Goal: Transaction & Acquisition: Purchase product/service

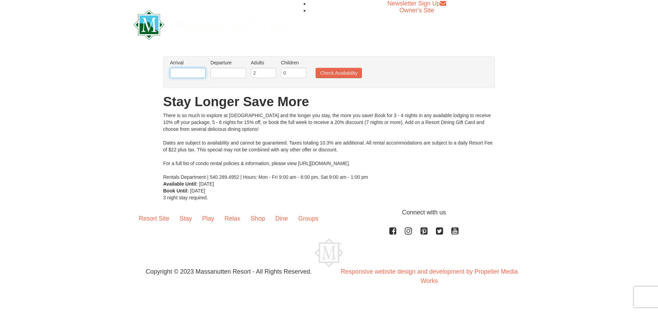
click at [188, 73] on input "text" at bounding box center [188, 73] width 36 height 10
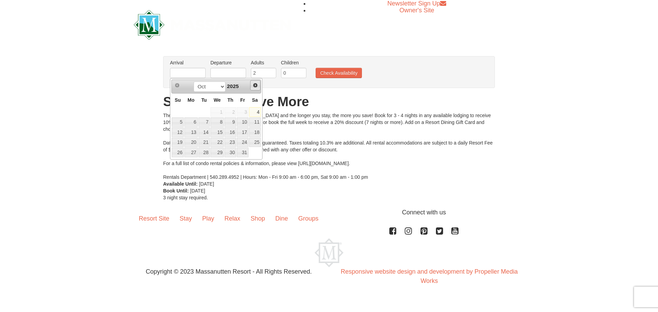
click at [256, 84] on span "Next" at bounding box center [254, 85] width 5 height 5
click at [253, 141] on link "27" at bounding box center [255, 143] width 12 height 10
type input "12/27/2025"
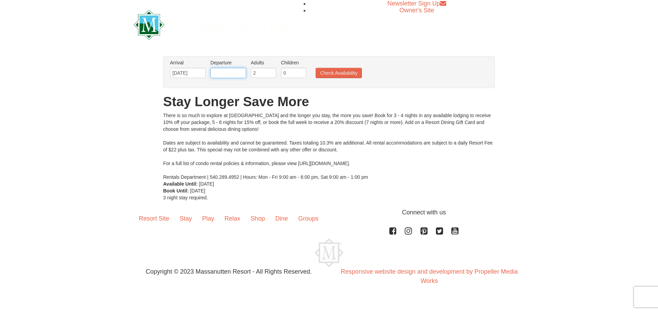
click at [230, 75] on input "text" at bounding box center [228, 73] width 36 height 10
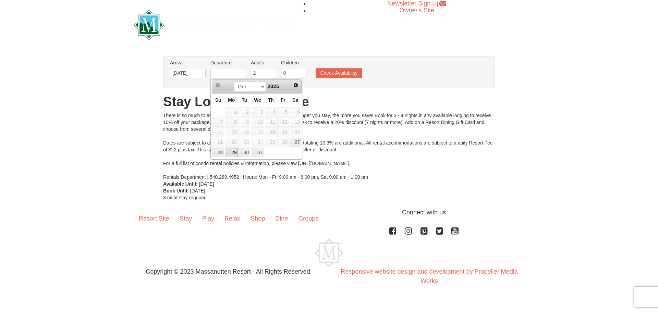
click at [234, 153] on link "29" at bounding box center [231, 153] width 13 height 10
type input "[DATE]"
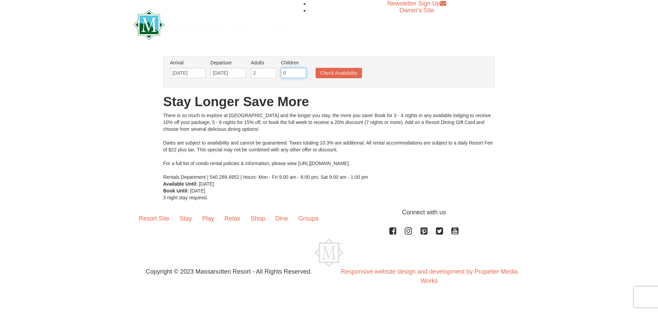
click at [290, 73] on input "0" at bounding box center [293, 73] width 25 height 10
click at [300, 71] on input "1" at bounding box center [293, 73] width 25 height 10
type input "2"
click at [300, 71] on input "2" at bounding box center [293, 73] width 25 height 10
click at [350, 70] on button "Check Availability" at bounding box center [339, 73] width 46 height 10
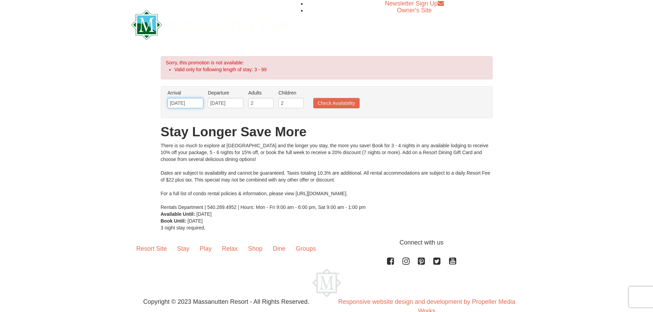
click at [192, 103] on input "12/27/2025" at bounding box center [186, 103] width 36 height 10
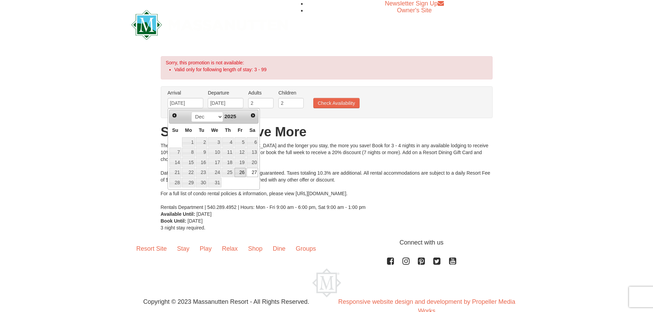
click at [242, 174] on link "26" at bounding box center [240, 173] width 12 height 10
type input "[DATE]"
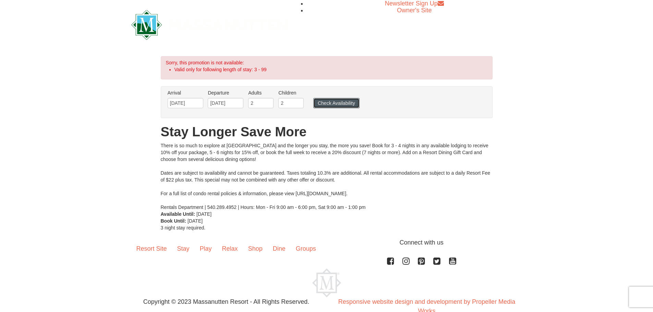
click at [336, 101] on button "Check Availability" at bounding box center [336, 103] width 46 height 10
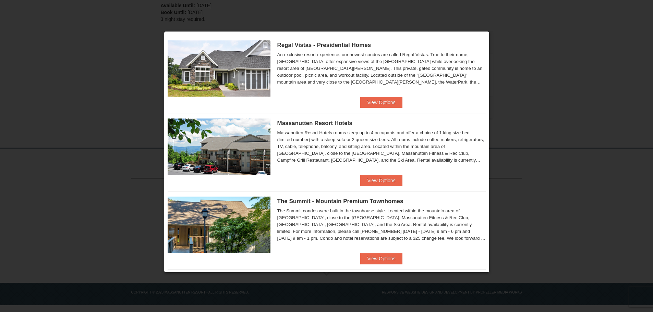
scroll to position [103, 0]
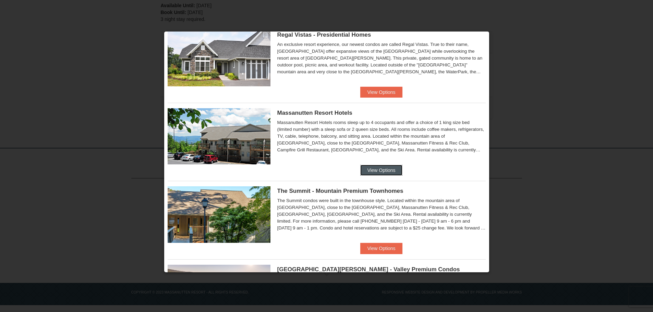
click at [391, 170] on button "View Options" at bounding box center [381, 170] width 42 height 11
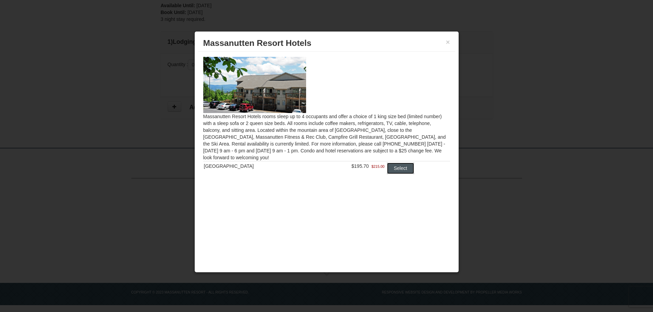
click at [394, 167] on button "Select" at bounding box center [400, 168] width 27 height 11
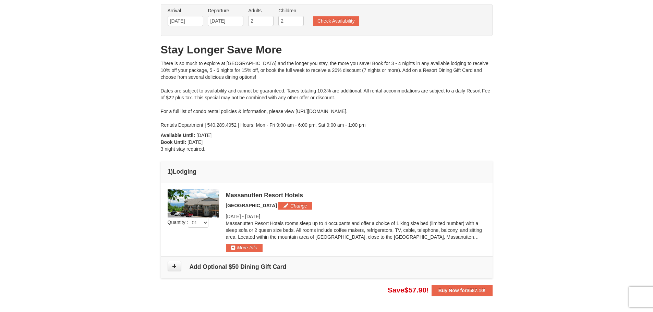
scroll to position [137, 0]
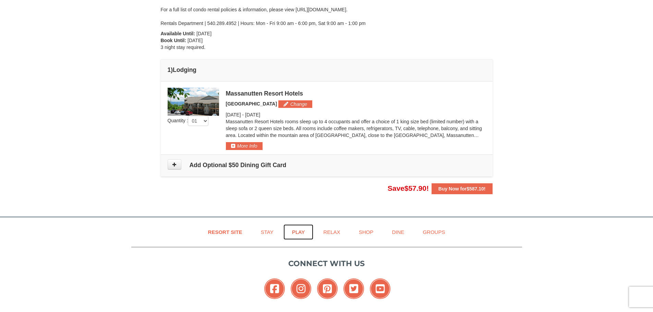
click at [292, 231] on link "Play" at bounding box center [298, 231] width 30 height 15
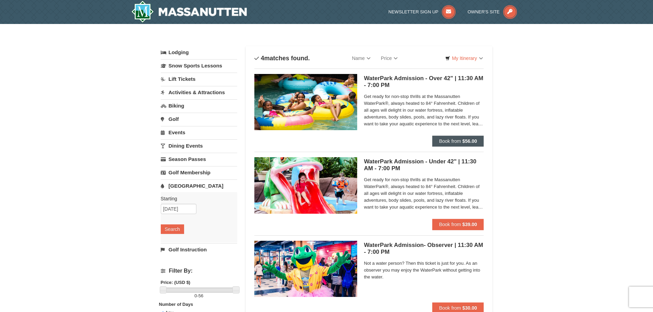
click at [468, 136] on div "WaterPark Admission - Over 42" | 11:30 AM - 7:00 PM Massanutten Indoor/Outdoor …" at bounding box center [369, 105] width 230 height 72
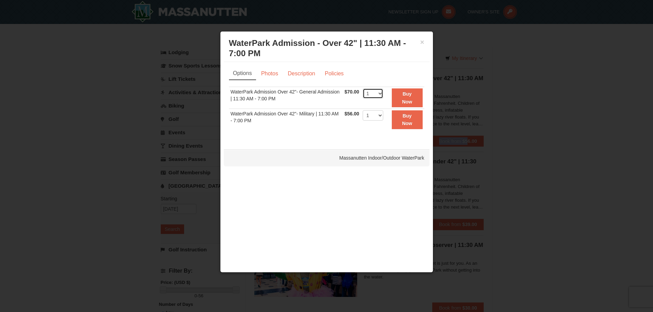
click at [379, 94] on select "1 2 3 4 5 6 7 8 9 10 11 12 13 14 15 16 17 18 19 20 21 22" at bounding box center [372, 93] width 21 height 10
click at [362, 88] on select "1 2 3 4 5 6 7 8 9 10 11 12 13 14 15 16 17 18 19 20 21 22" at bounding box center [372, 93] width 21 height 10
click at [371, 94] on select "1 2 3 4 5 6 7 8 9 10 11 12 13 14 15 16 17 18 19 20 21 22" at bounding box center [372, 93] width 21 height 10
select select "3"
click at [362, 88] on select "1 2 3 4 5 6 7 8 9 10 11 12 13 14 15 16 17 18 19 20 21 22" at bounding box center [372, 93] width 21 height 10
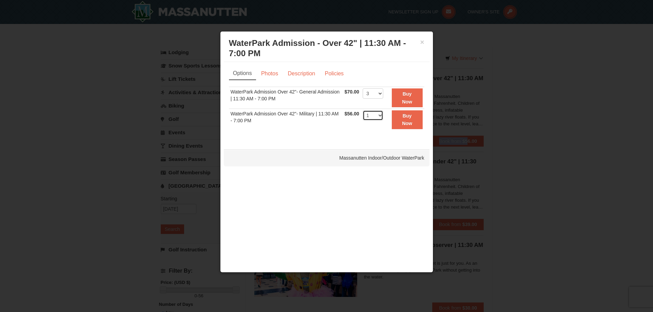
click at [370, 118] on select "1 2 3 4 5 6 7 8 9 10 11 12 13 14 15 16 17 18 19 20 21 22" at bounding box center [372, 115] width 21 height 10
click at [362, 110] on select "1 2 3 4 5 6 7 8 9 10 11 12 13 14 15 16 17 18 19 20 21 22" at bounding box center [372, 115] width 21 height 10
click at [377, 114] on select "1 2 3 4 5 6 7 8 9 10 11 12 13 14 15 16 17 18 19 20 21 22" at bounding box center [372, 115] width 21 height 10
click at [341, 140] on div "Options Photos Description Policies Sorry, no matches found. Please remove some…" at bounding box center [327, 102] width 206 height 81
click at [422, 42] on button "×" at bounding box center [422, 42] width 4 height 7
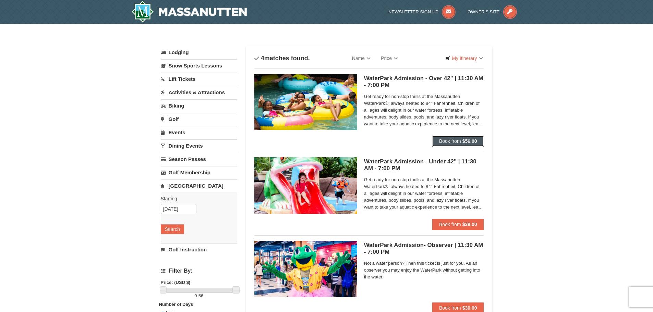
click at [456, 141] on span "Book from" at bounding box center [450, 140] width 22 height 5
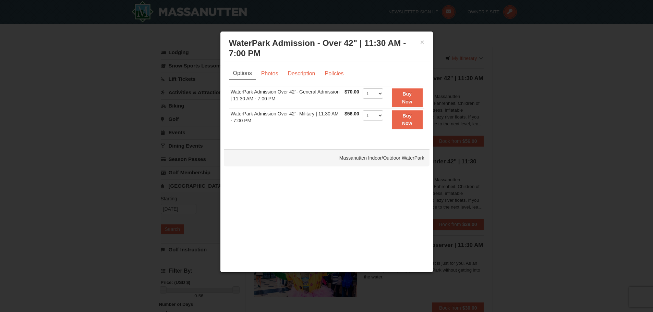
click at [424, 40] on div "× WaterPark Admission - Over 42" | 11:30 AM - 7:00 PM Massanutten Indoor/Outdoo…" at bounding box center [327, 48] width 206 height 27
click at [423, 41] on button "×" at bounding box center [422, 42] width 4 height 7
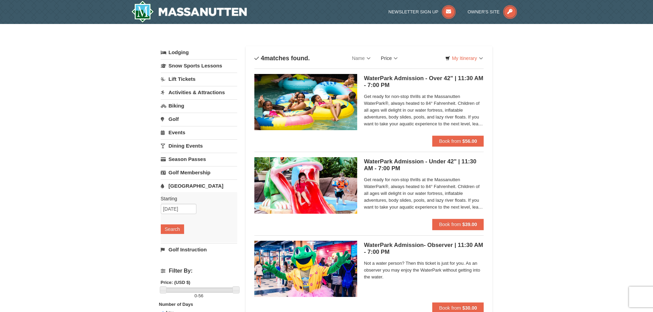
click at [392, 60] on link "Price" at bounding box center [388, 58] width 27 height 14
click at [358, 60] on link "Name" at bounding box center [361, 58] width 29 height 14
click at [565, 114] on div "× Categories List Filter My Itinerary Questions? 1-540-289-9441 Lodging Arrival…" at bounding box center [326, 222] width 653 height 397
click at [457, 139] on span "Book from" at bounding box center [450, 140] width 22 height 5
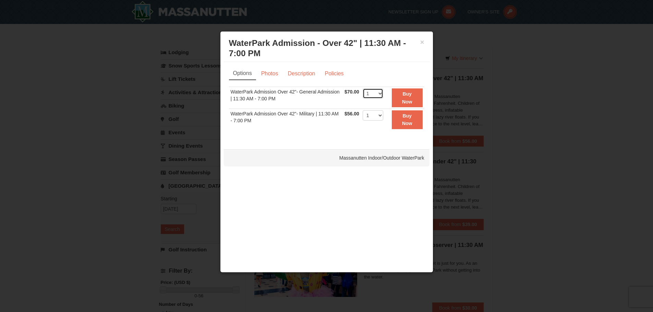
click at [372, 94] on select "1 2 3 4 5 6 7 8 9 10 11 12 13 14 15 16 17 18 19 20 21 22" at bounding box center [372, 93] width 21 height 10
select select "2"
click at [362, 88] on select "1 2 3 4 5 6 7 8 9 10 11 12 13 14 15 16 17 18 19 20 21 22" at bounding box center [372, 93] width 21 height 10
click at [395, 102] on button "Buy Now" at bounding box center [407, 97] width 31 height 19
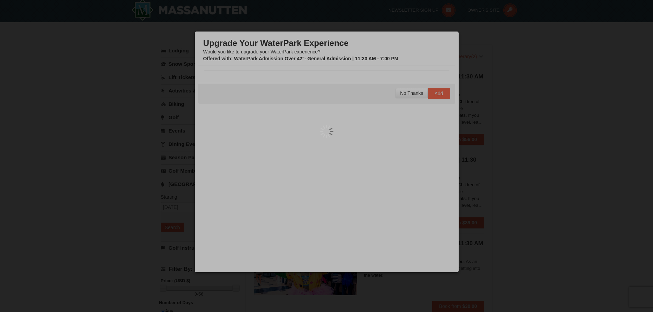
scroll to position [2, 0]
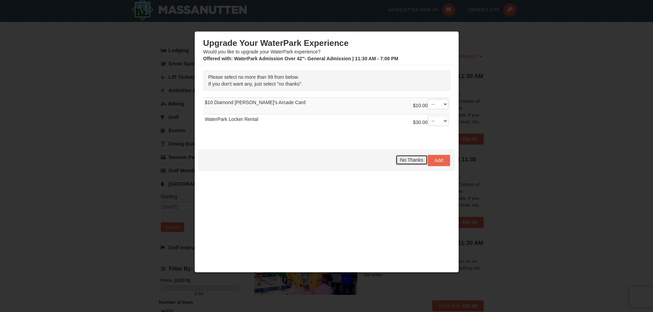
click at [396, 163] on button "No Thanks" at bounding box center [411, 160] width 32 height 10
